Goal: Register for event/course

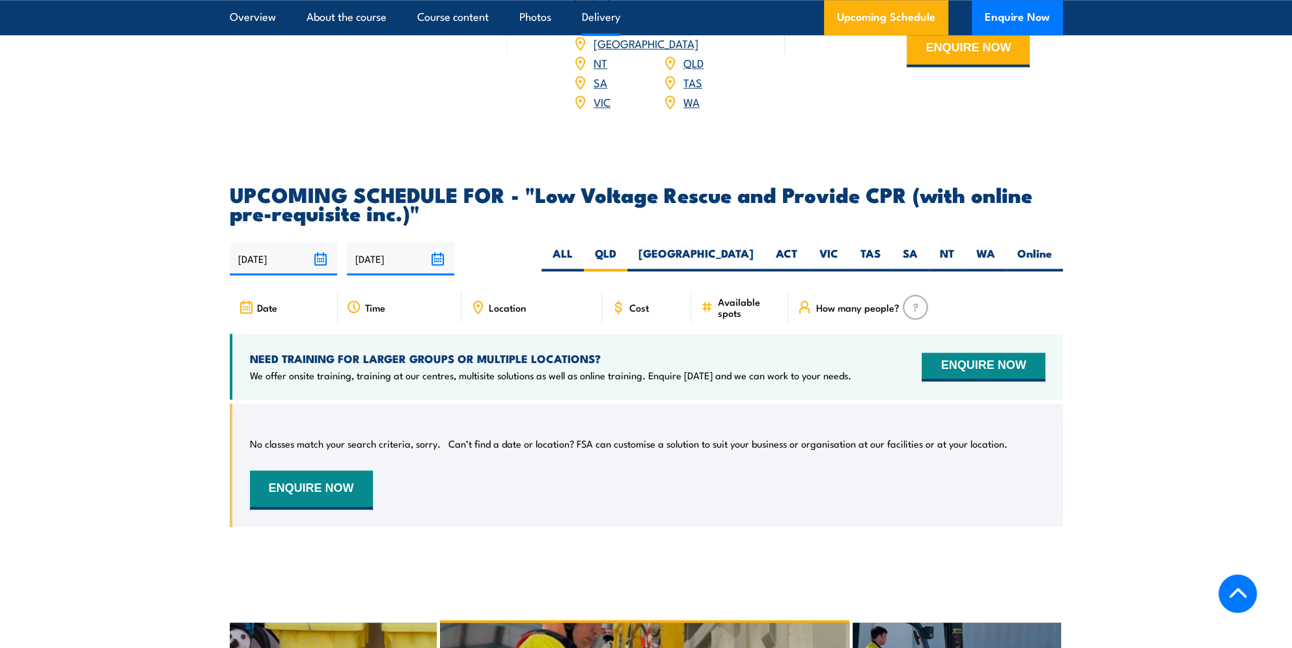
scroll to position [1606, 0]
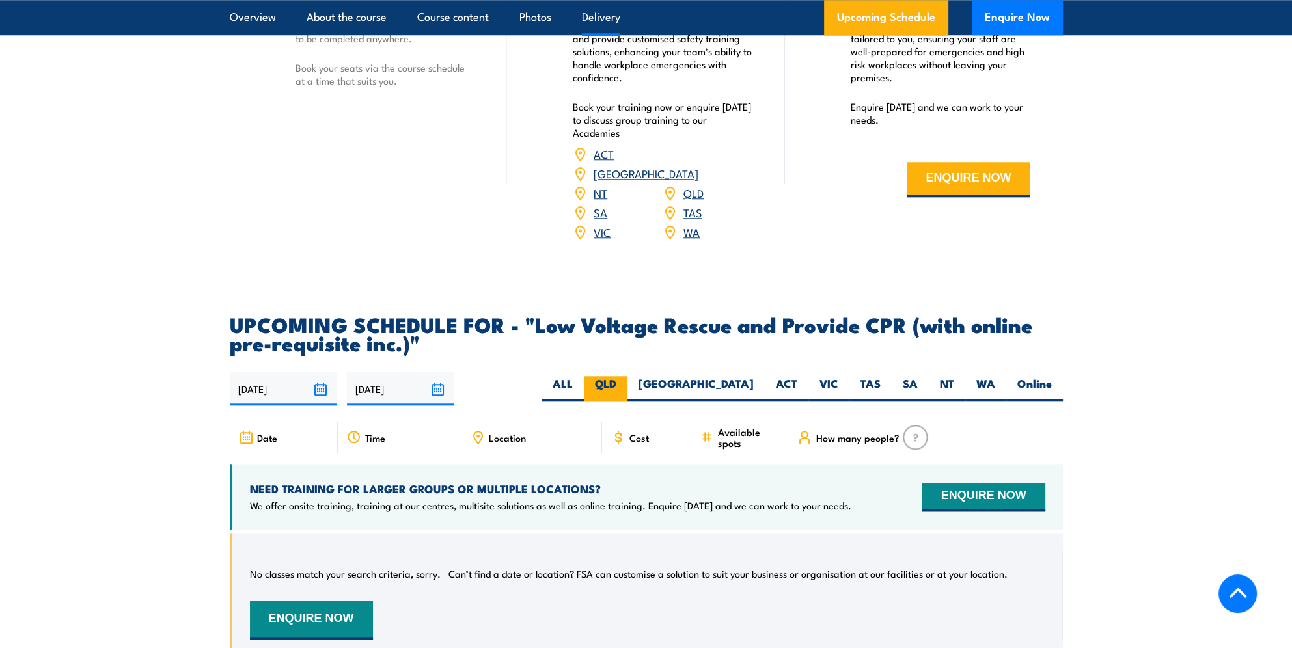
click at [627, 376] on label "QLD" at bounding box center [606, 388] width 44 height 25
click at [625, 376] on input "QLD" at bounding box center [620, 380] width 8 height 8
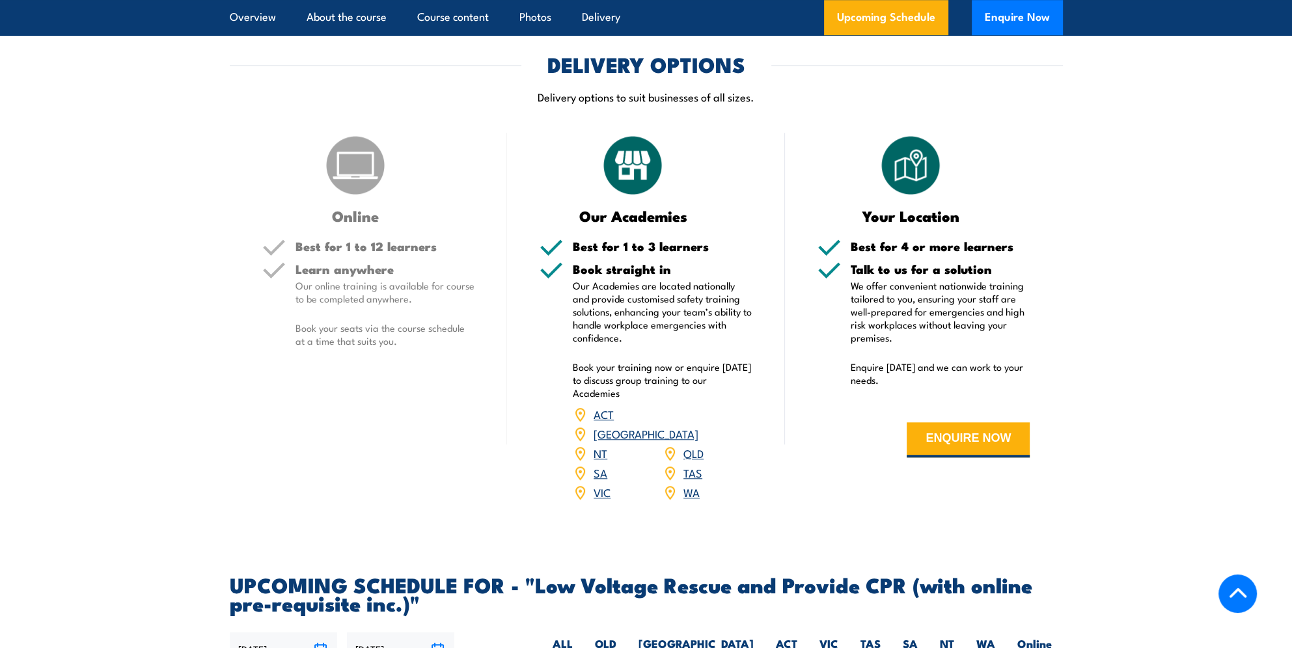
scroll to position [1215, 0]
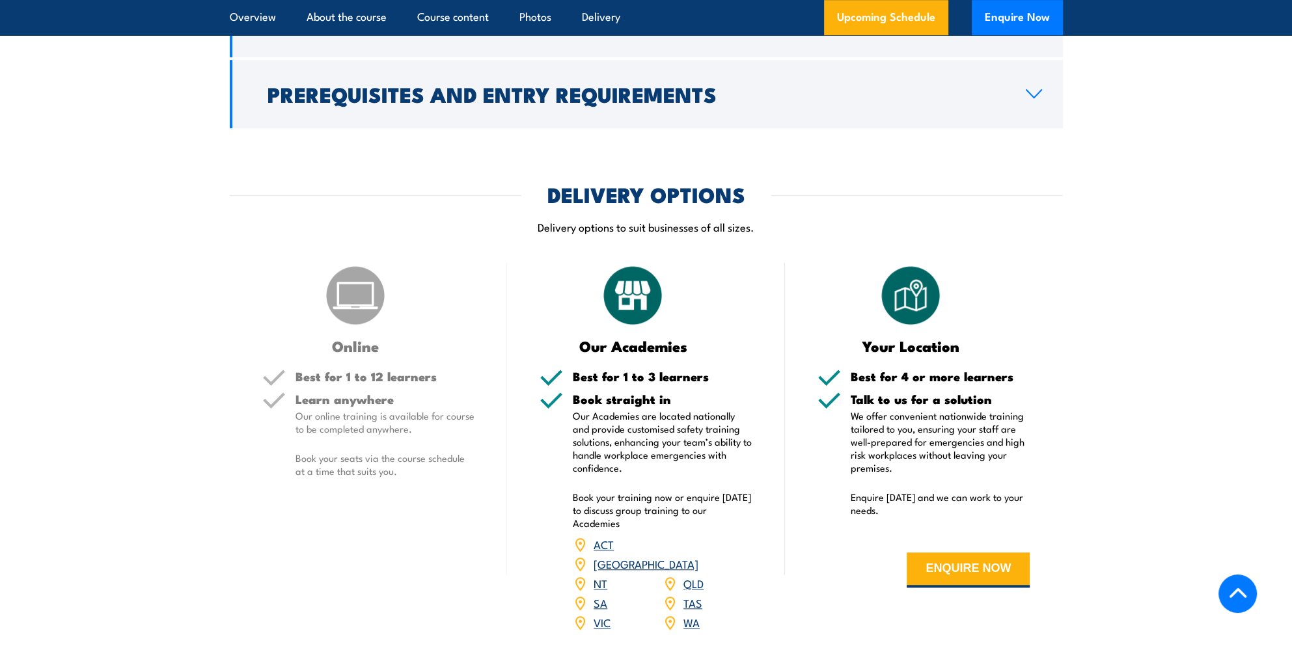
click at [699, 575] on link "QLD" at bounding box center [693, 583] width 20 height 16
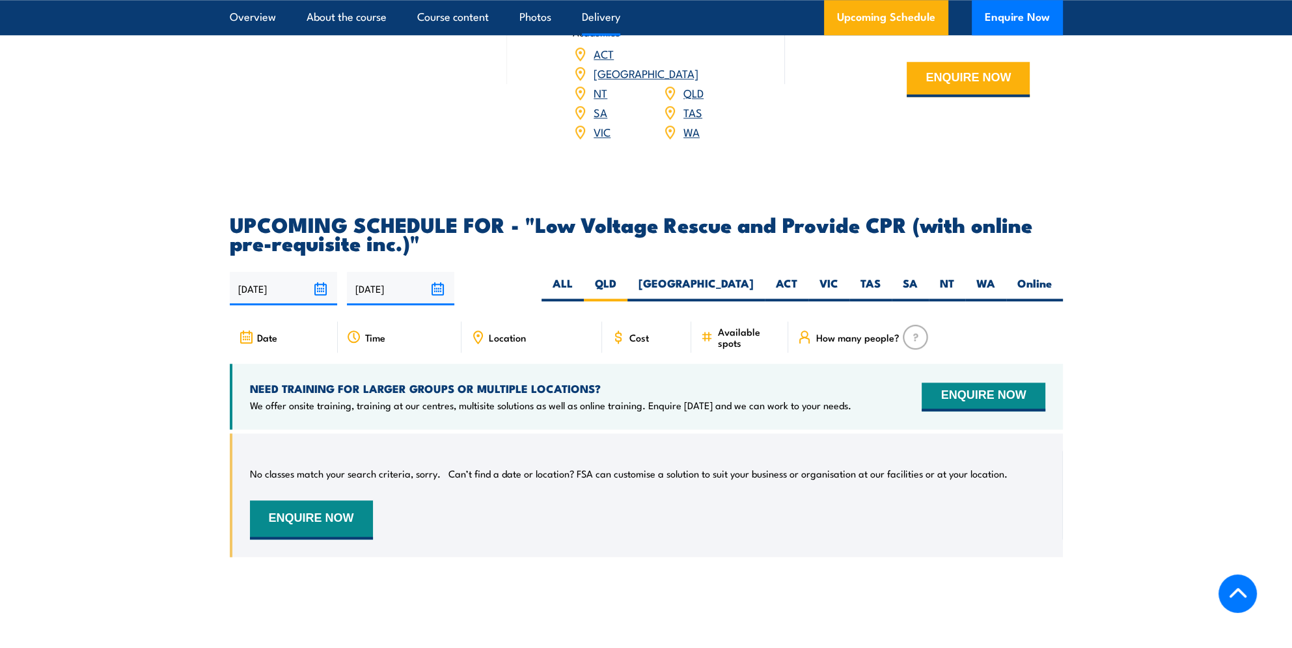
scroll to position [1446, 0]
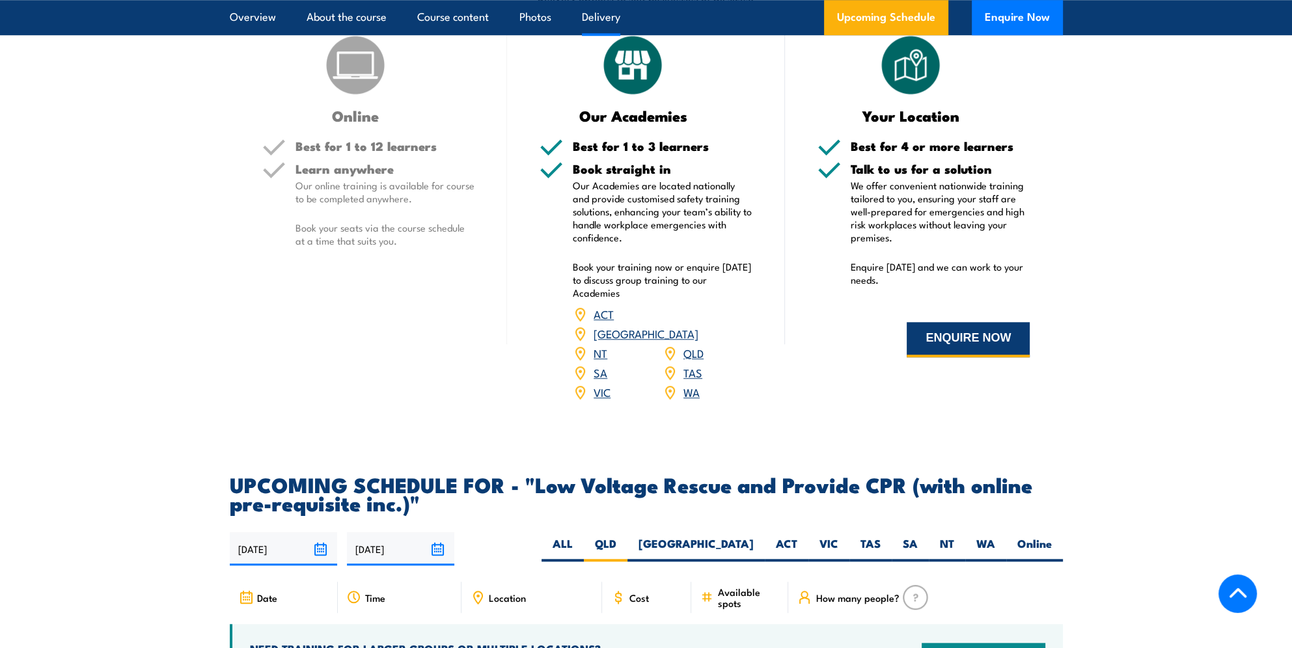
click at [924, 349] on button "ENQUIRE NOW" at bounding box center [967, 339] width 123 height 35
click at [874, 29] on link "Upcoming Schedule" at bounding box center [886, 17] width 124 height 35
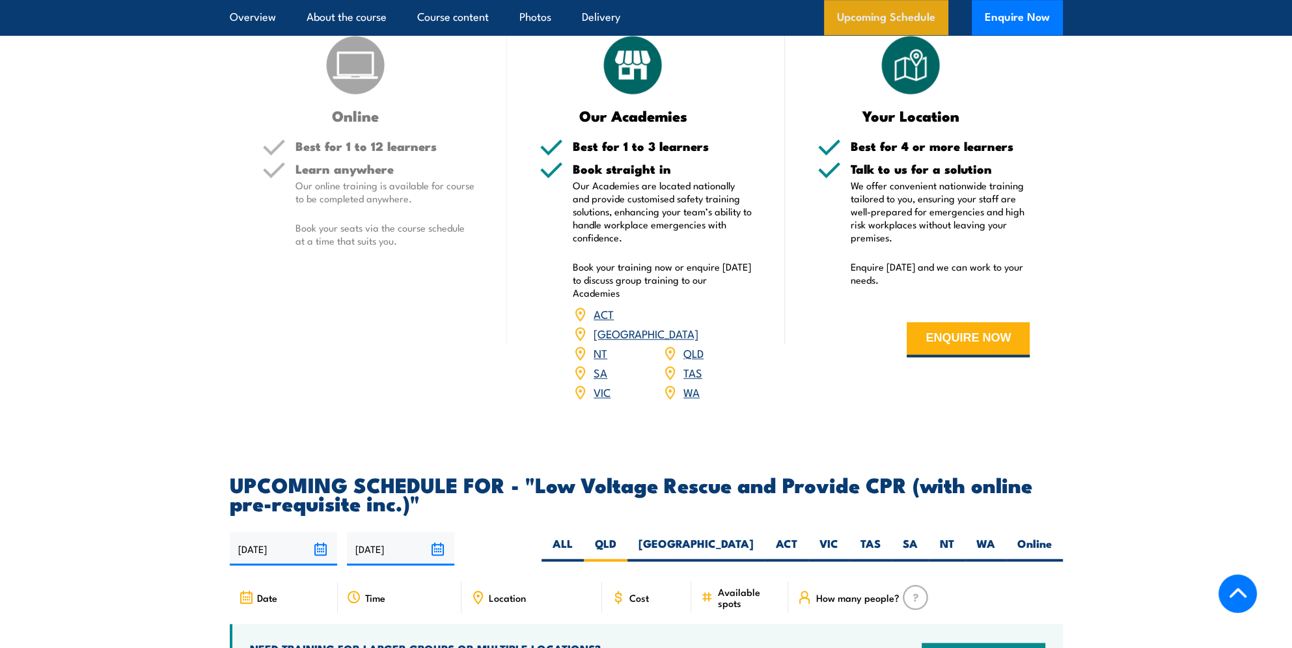
scroll to position [1901, 0]
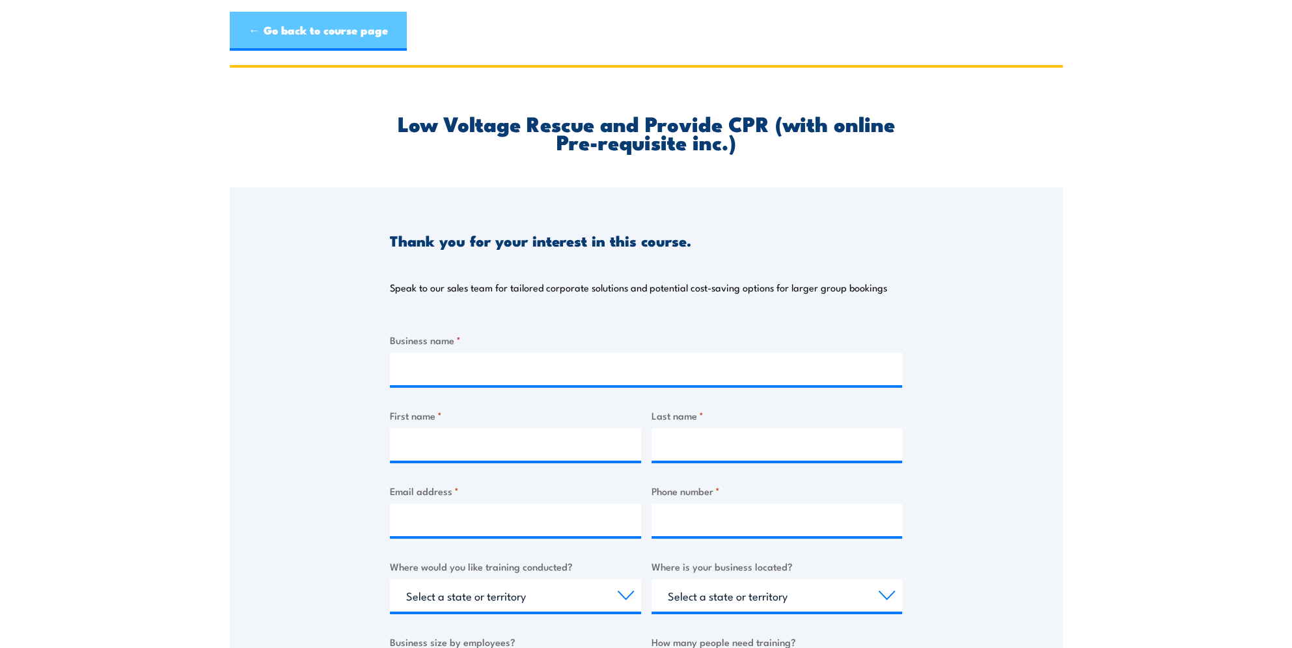
click at [235, 29] on link "← Go back to course page" at bounding box center [318, 31] width 177 height 39
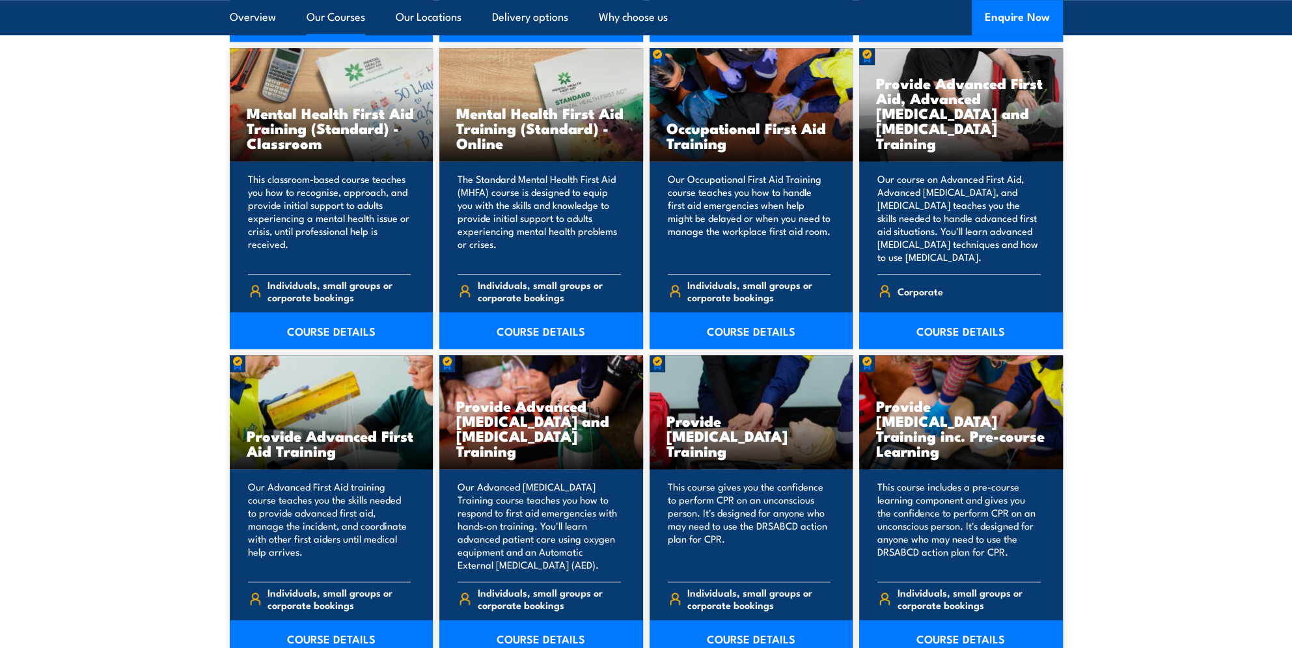
scroll to position [1497, 0]
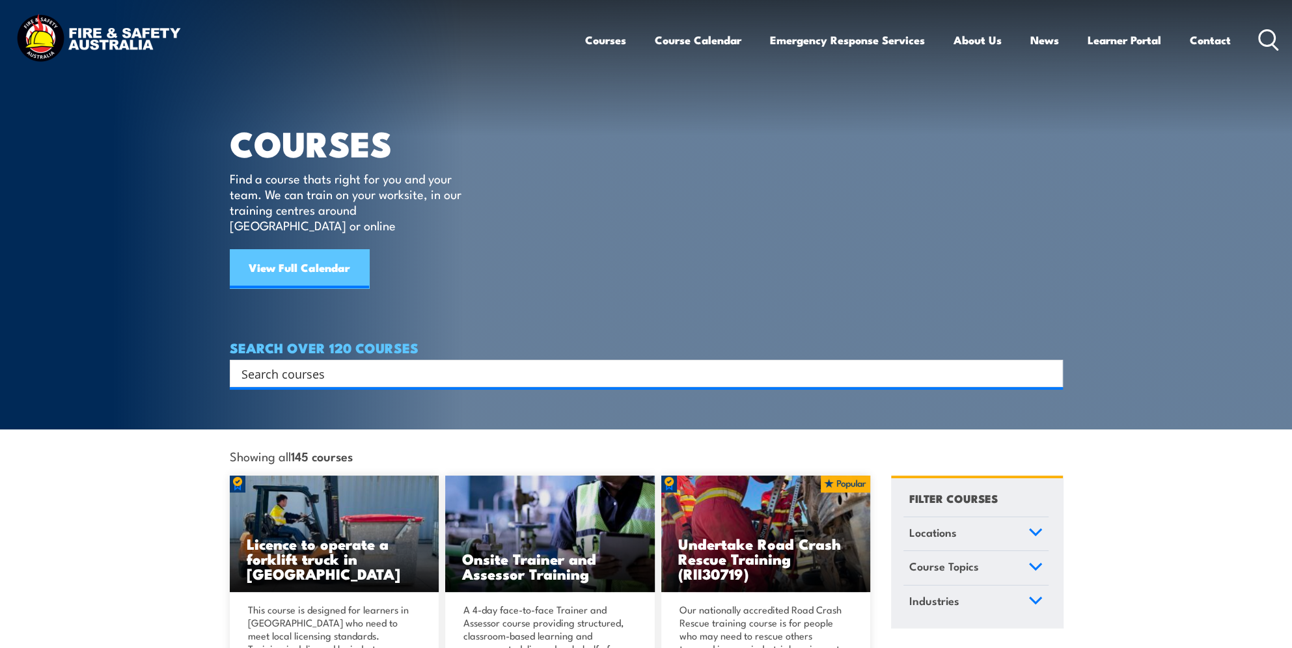
click at [295, 253] on link "View Full Calendar" at bounding box center [299, 268] width 139 height 39
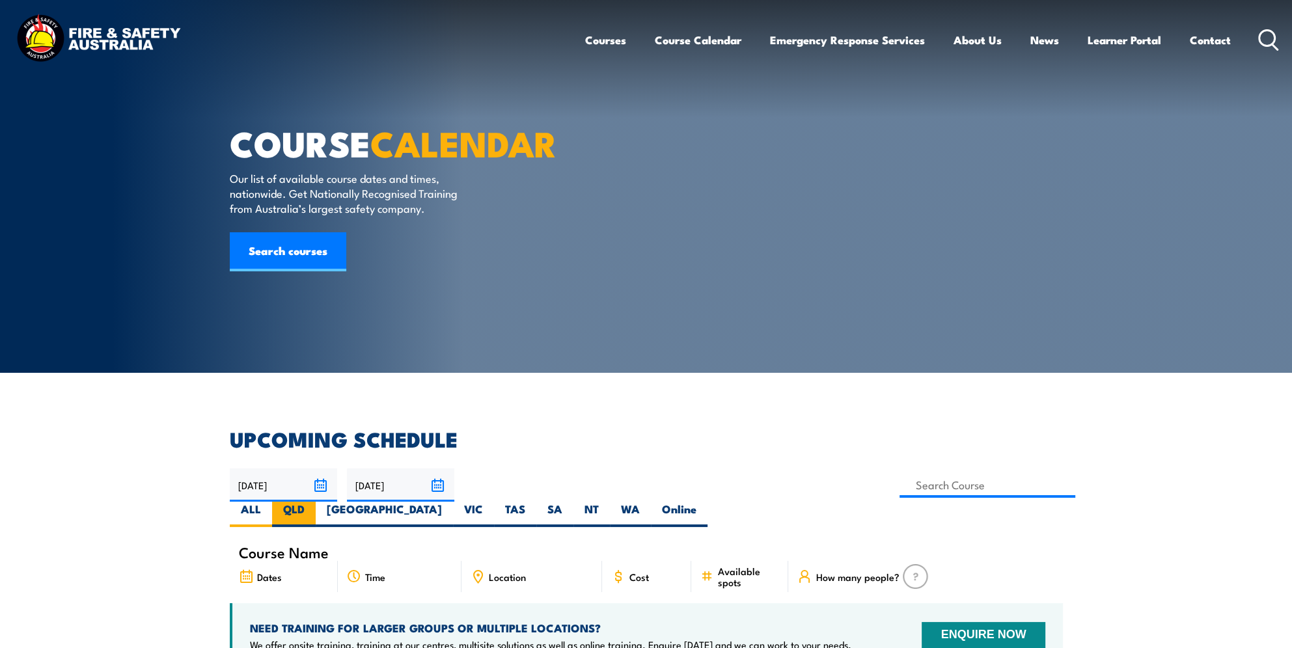
click at [316, 502] on label "QLD" at bounding box center [294, 514] width 44 height 25
click at [313, 502] on input "QLD" at bounding box center [309, 506] width 8 height 8
radio input "true"
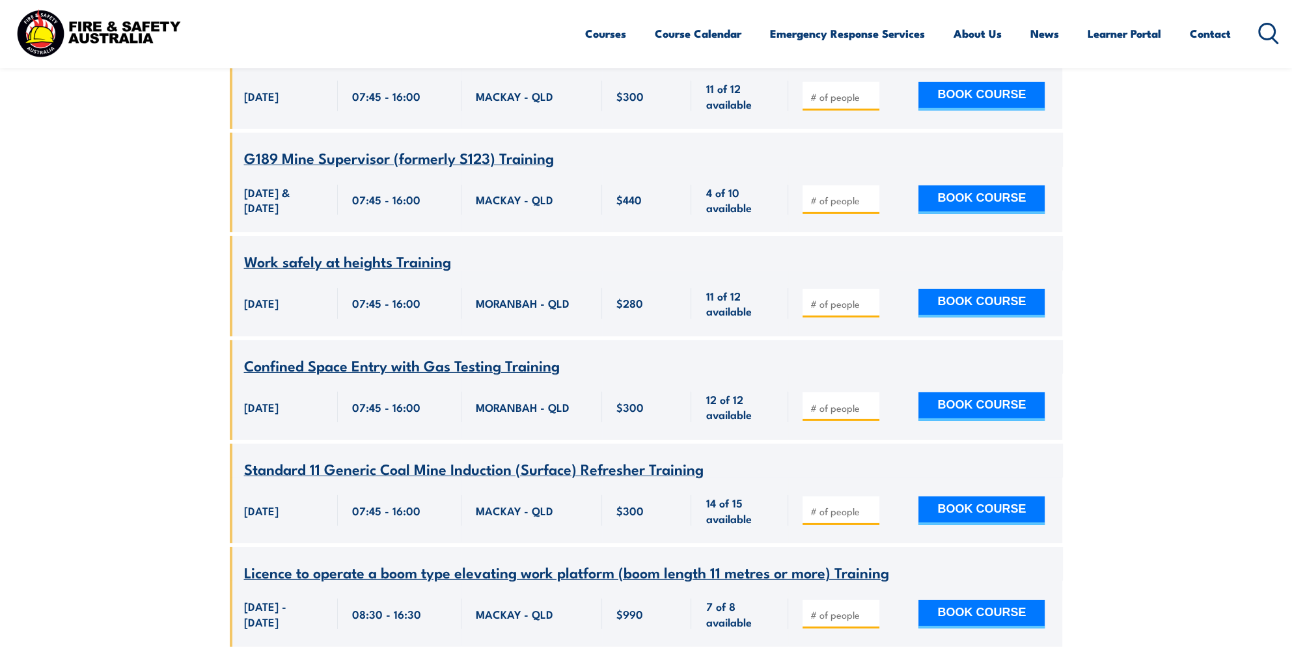
scroll to position [5375, 0]
